Goal: Information Seeking & Learning: Learn about a topic

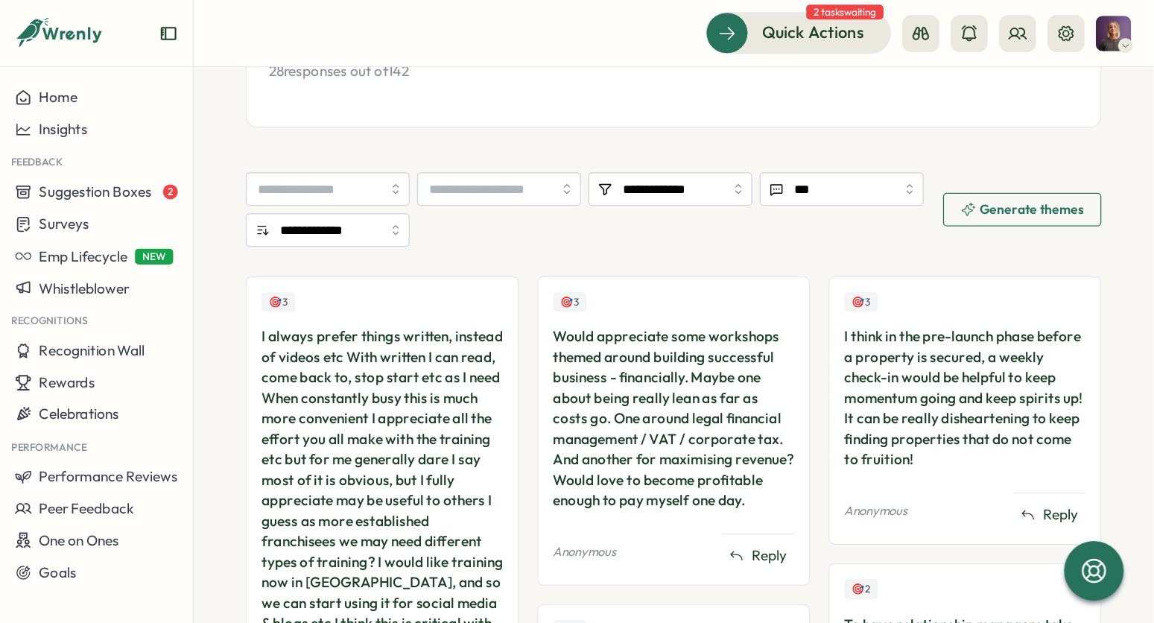
scroll to position [351, 0]
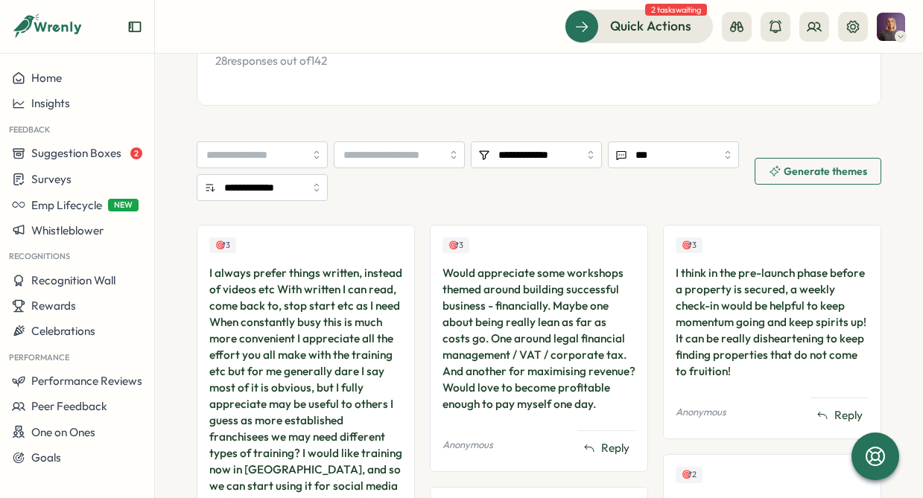
click at [823, 169] on span "Generate themes" at bounding box center [825, 171] width 83 height 10
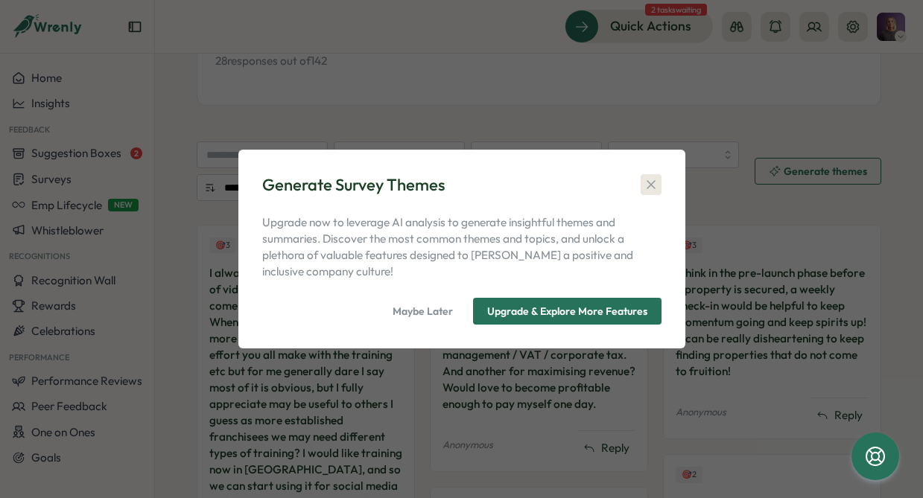
click at [650, 180] on icon "button" at bounding box center [651, 184] width 15 height 15
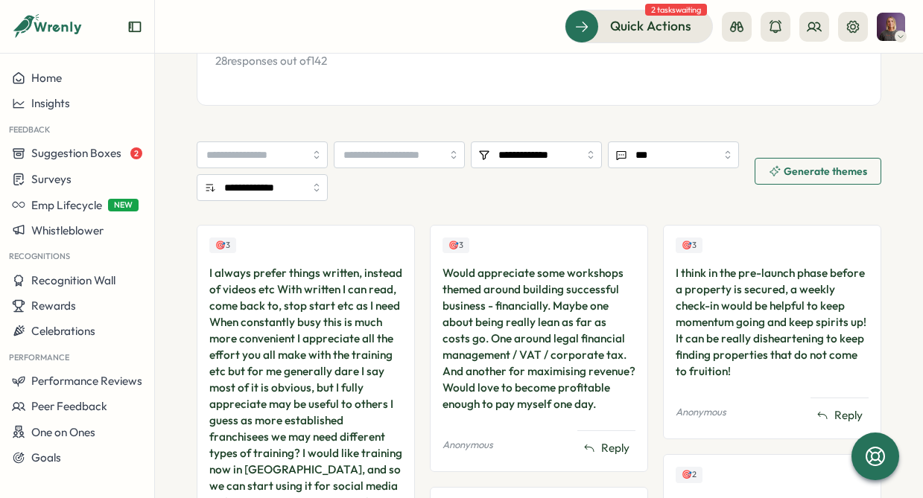
click at [665, 239] on div "🎯 3 I think in the pre-launch phase before a property is secured, a weekly chec…" at bounding box center [772, 332] width 218 height 215
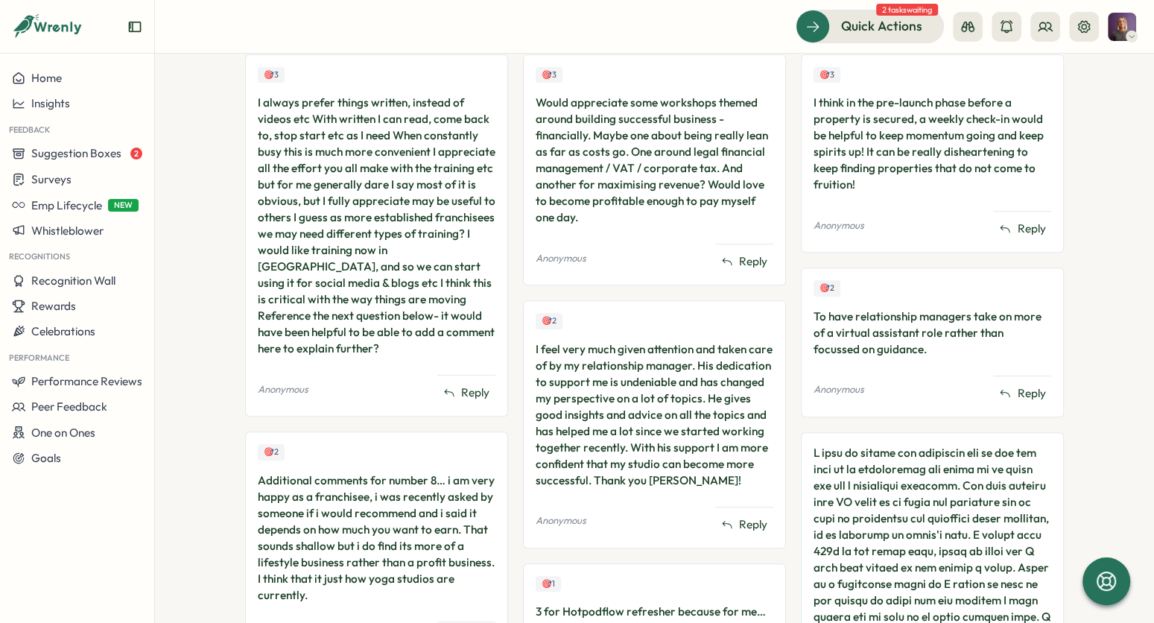
scroll to position [490, 0]
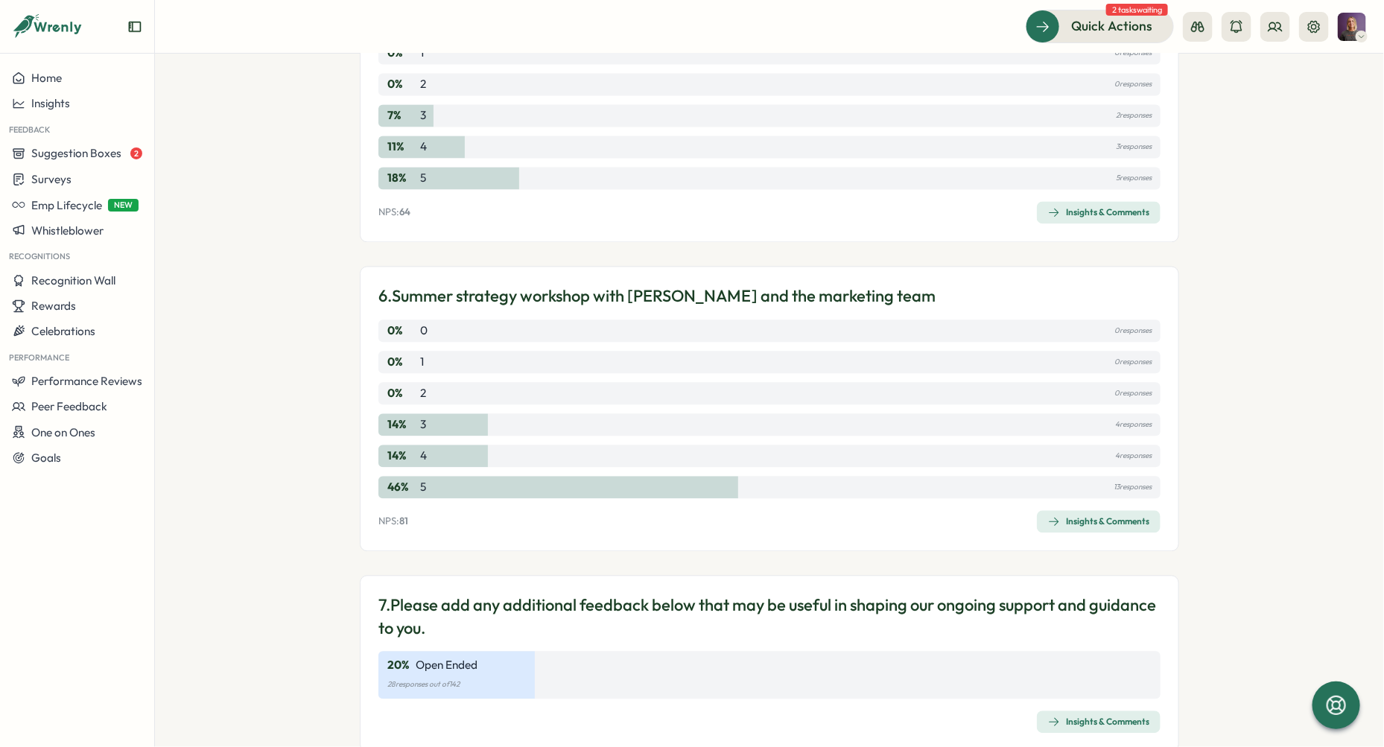
scroll to position [1799, 0]
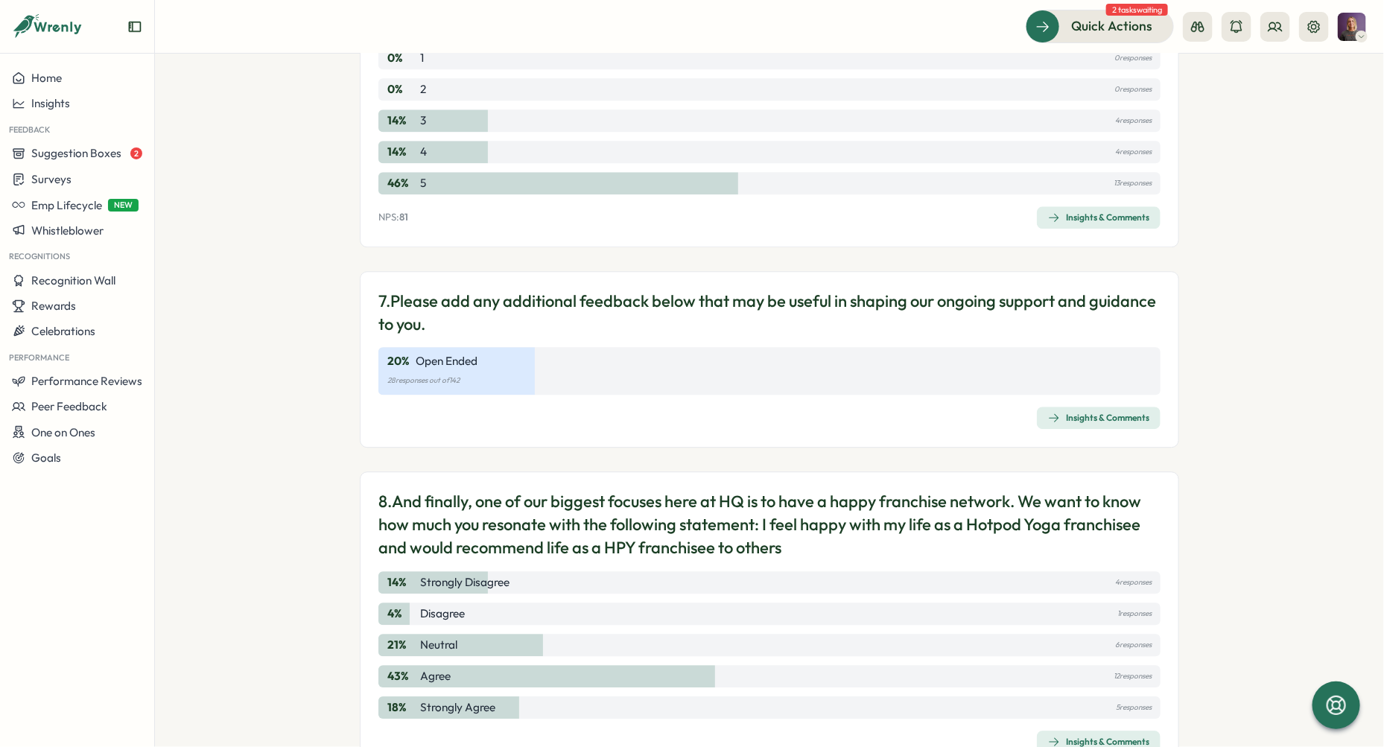
click at [1090, 414] on div "Insights & Comments" at bounding box center [1098, 418] width 101 height 12
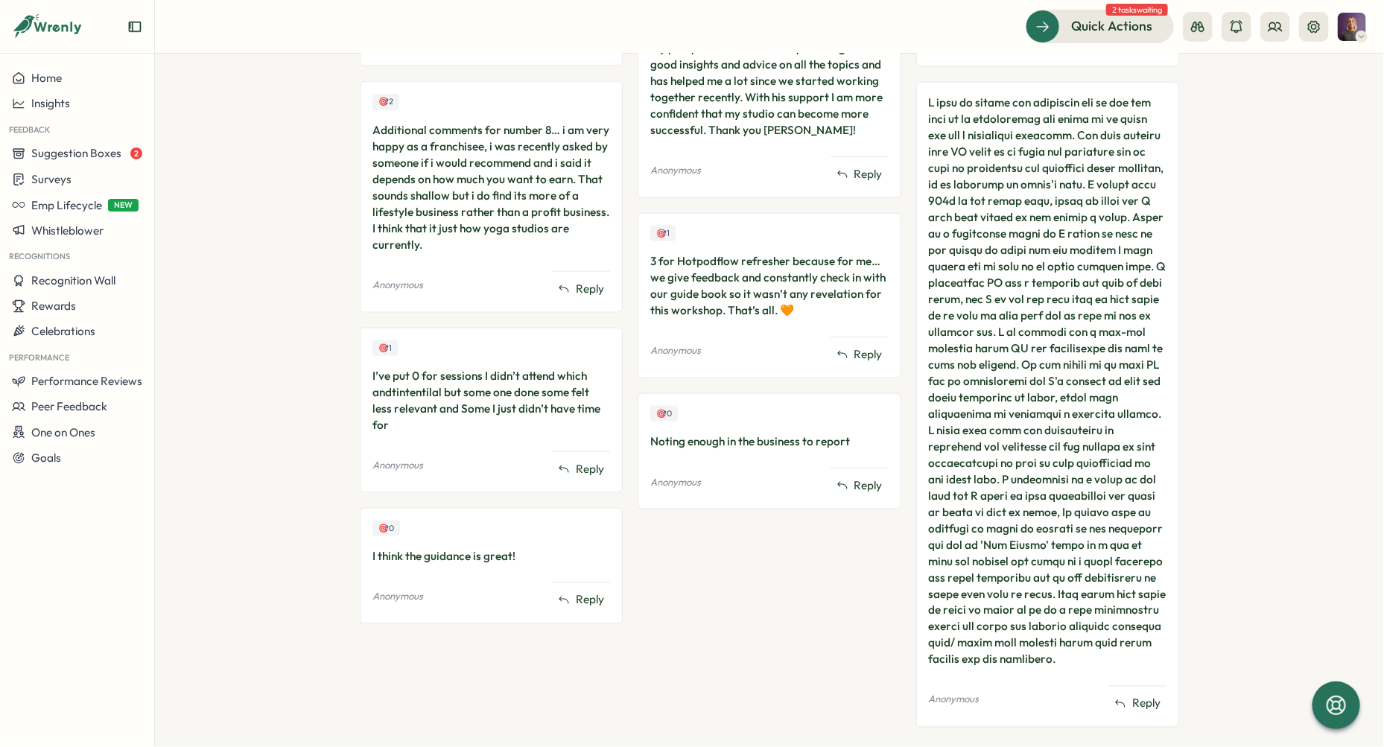
scroll to position [850, 0]
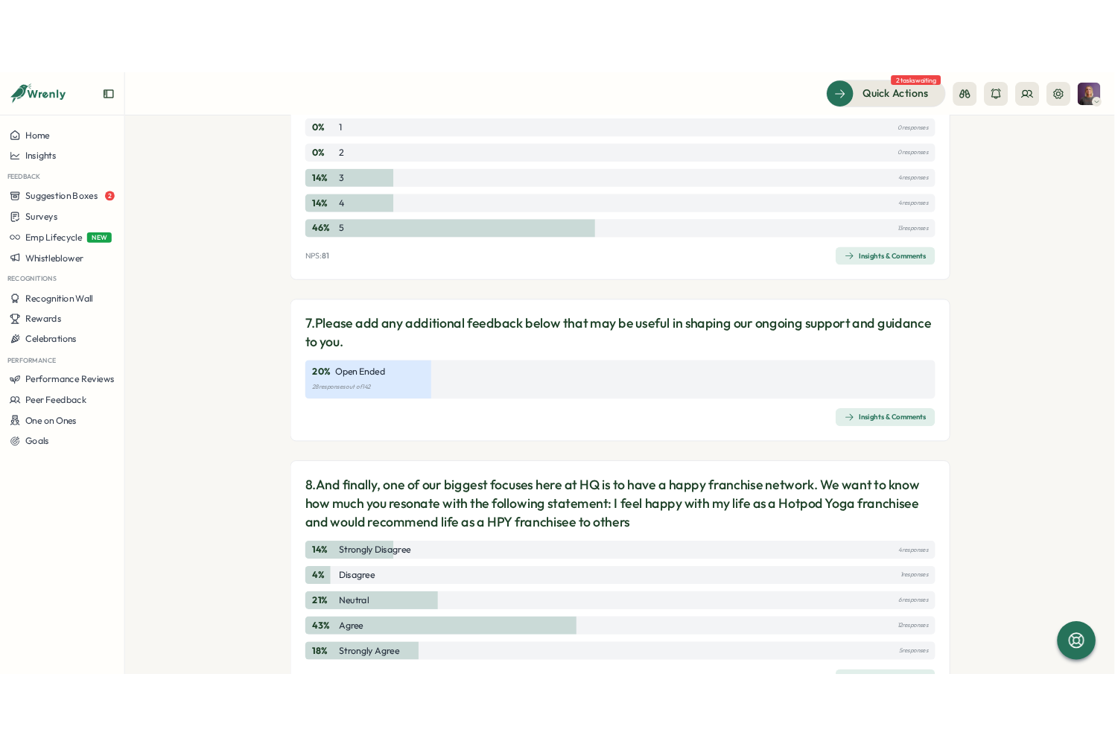
scroll to position [1855, 0]
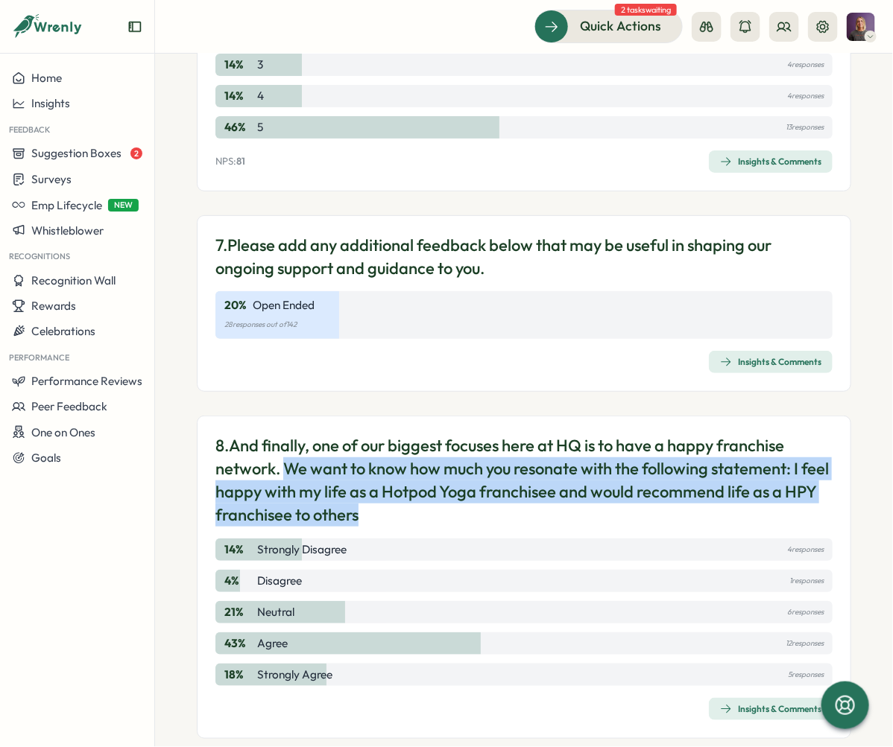
drag, startPoint x: 285, startPoint y: 463, endPoint x: 401, endPoint y: 521, distance: 128.9
click at [401, 521] on p "8. And finally, one of our biggest focuses here at [GEOGRAPHIC_DATA] is to have…" at bounding box center [523, 480] width 617 height 92
copy p "We want to know how much you resonate with the following statement: I feel happ…"
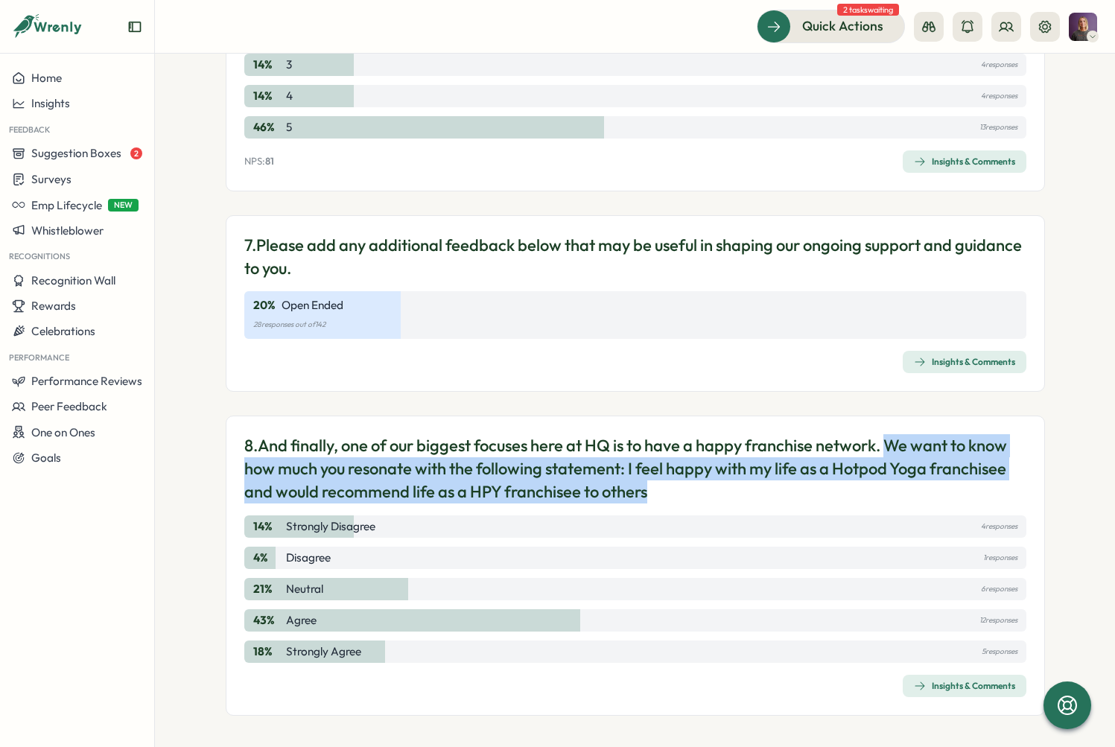
click at [948, 362] on div "Insights & Comments" at bounding box center [964, 362] width 101 height 12
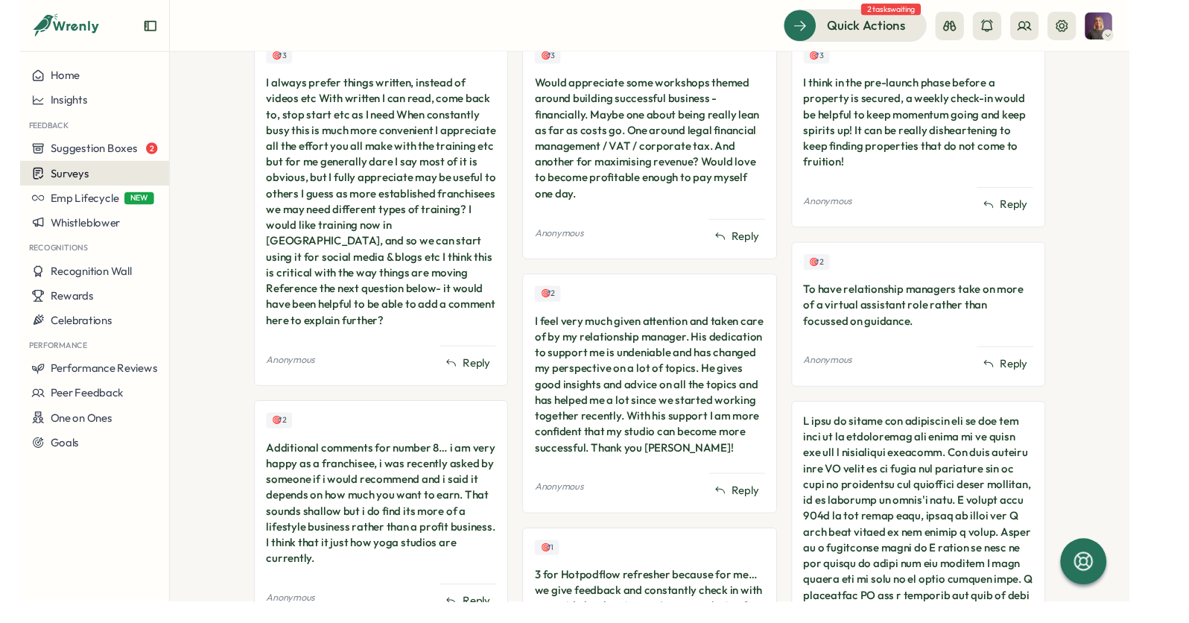
scroll to position [473, 0]
